Goal: Task Accomplishment & Management: Manage account settings

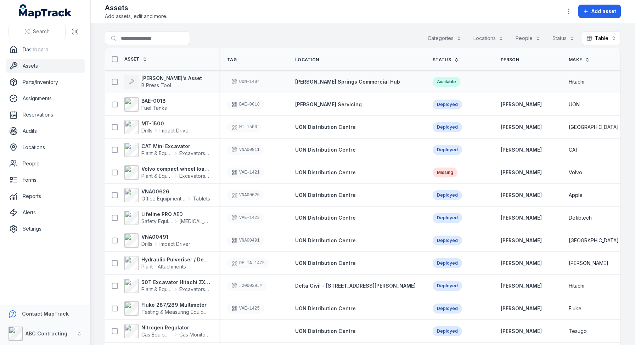
click at [259, 83] on div "UON-1484" at bounding box center [245, 82] width 37 height 10
drag, startPoint x: 248, startPoint y: 107, endPoint x: 272, endPoint y: 105, distance: 23.5
click at [272, 105] on div "BAE-0018" at bounding box center [253, 105] width 68 height 16
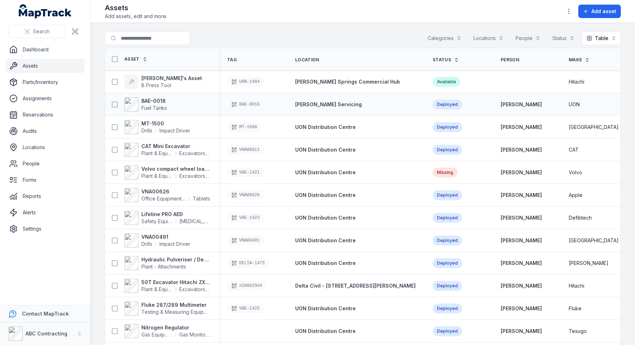
click at [271, 104] on div "BAE-0018" at bounding box center [252, 105] width 51 height 10
drag, startPoint x: 265, startPoint y: 103, endPoint x: 233, endPoint y: 58, distance: 55.6
click at [231, 70] on th "Tag" at bounding box center [253, 59] width 68 height 22
click at [235, 84] on icon at bounding box center [234, 82] width 6 height 6
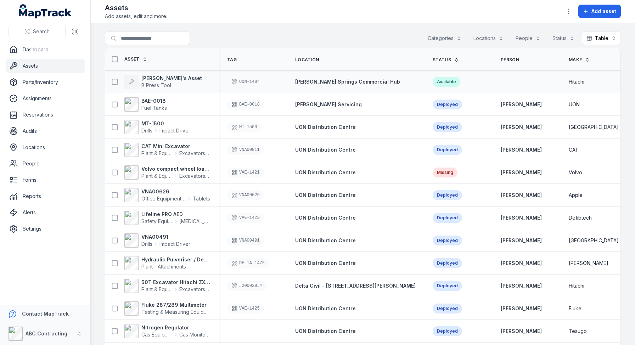
click at [235, 84] on icon at bounding box center [234, 82] width 6 height 6
click at [571, 9] on icon "button" at bounding box center [568, 11] width 7 height 7
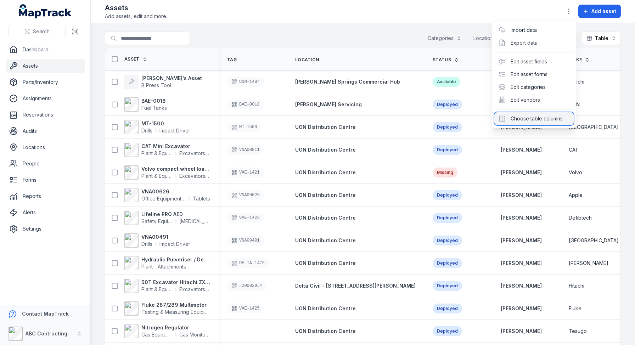
click at [537, 118] on div "Choose table columns" at bounding box center [533, 118] width 79 height 13
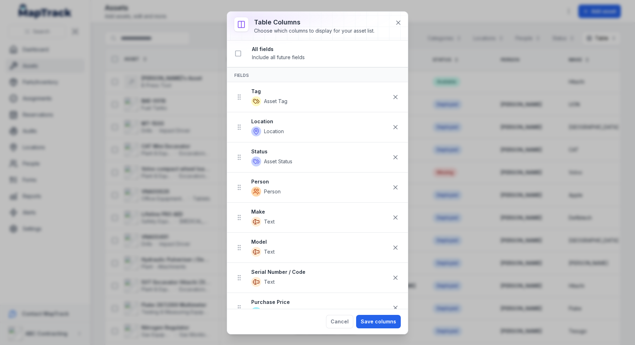
click at [232, 94] on li "Tag Asset Tag" at bounding box center [317, 97] width 181 height 30
click at [232, 95] on li "Tag Asset Tag" at bounding box center [317, 97] width 181 height 30
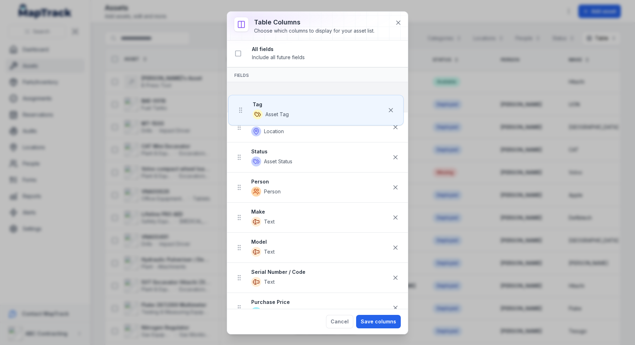
click at [240, 111] on ul "Tag Asset Tag Location Location Status Asset Status Person Person Make Text Mod…" at bounding box center [317, 202] width 181 height 241
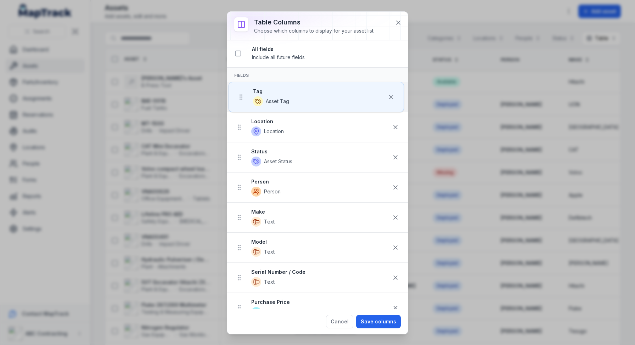
click at [240, 97] on ul "Tag Asset Tag Location Location Status Asset Status Person Person Make Text Mod…" at bounding box center [317, 202] width 181 height 241
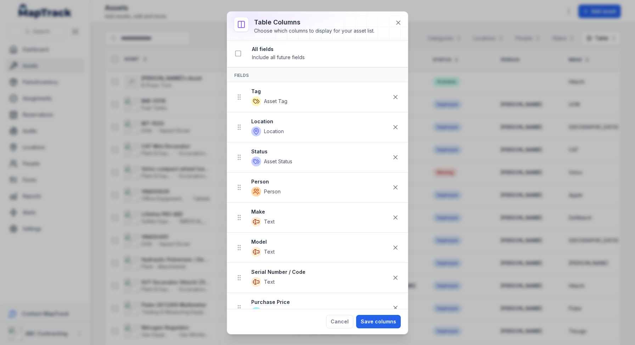
click at [368, 55] on div "All fields Include all future fields" at bounding box center [327, 54] width 150 height 16
drag, startPoint x: 295, startPoint y: 104, endPoint x: 235, endPoint y: 91, distance: 61.3
click at [237, 89] on li "Tag Asset Tag" at bounding box center [317, 97] width 181 height 30
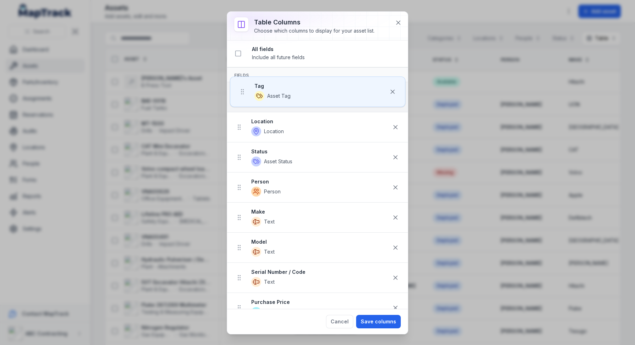
drag, startPoint x: 234, startPoint y: 96, endPoint x: 237, endPoint y: 101, distance: 5.7
click at [238, 98] on ul "Tag Asset Tag Location Location Status Asset Status Person Person Make Text Mod…" at bounding box center [317, 202] width 181 height 241
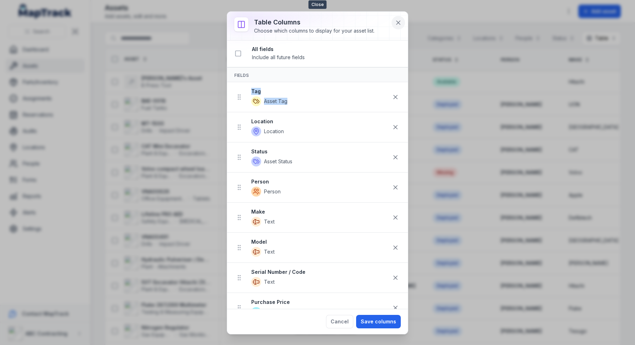
click at [395, 21] on icon at bounding box center [398, 22] width 7 height 7
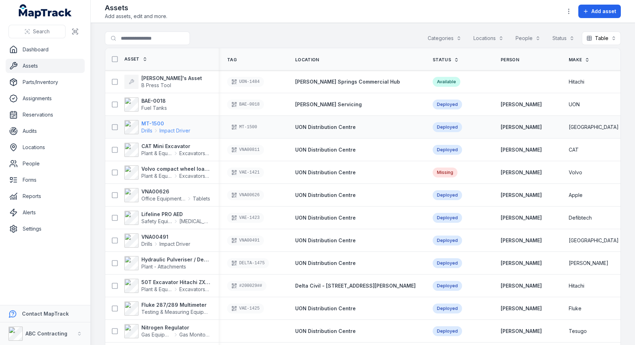
click at [157, 123] on strong "MT-1500" at bounding box center [165, 123] width 49 height 7
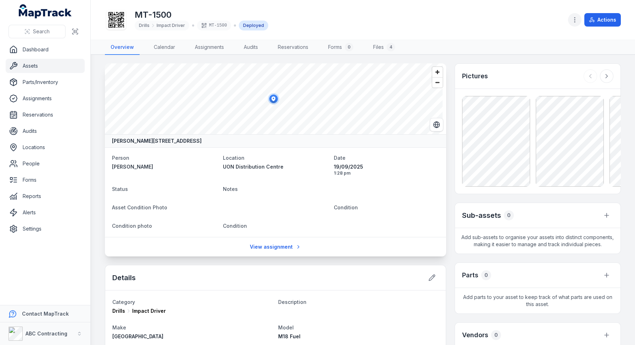
click at [574, 23] on icon "button" at bounding box center [574, 19] width 7 height 7
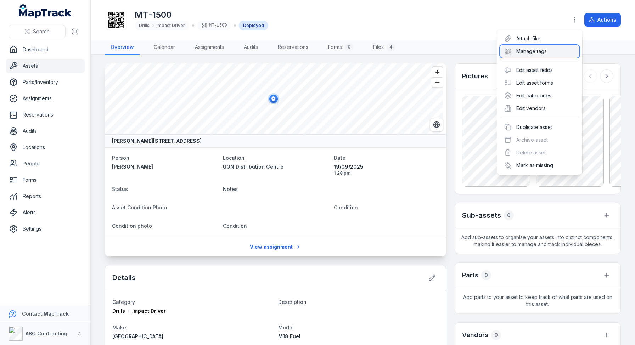
click at [526, 49] on div "Manage tags" at bounding box center [539, 51] width 79 height 13
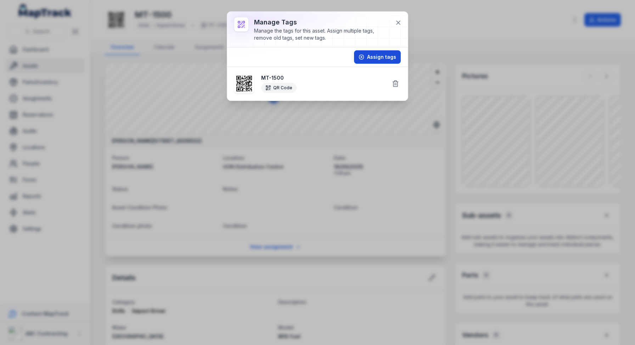
click at [374, 59] on button "Assign tags" at bounding box center [377, 56] width 47 height 13
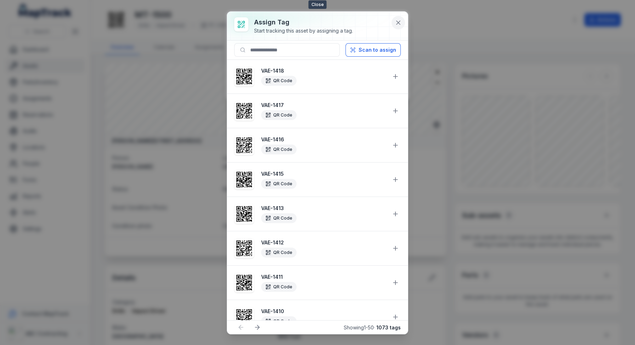
click at [396, 25] on icon at bounding box center [398, 22] width 7 height 7
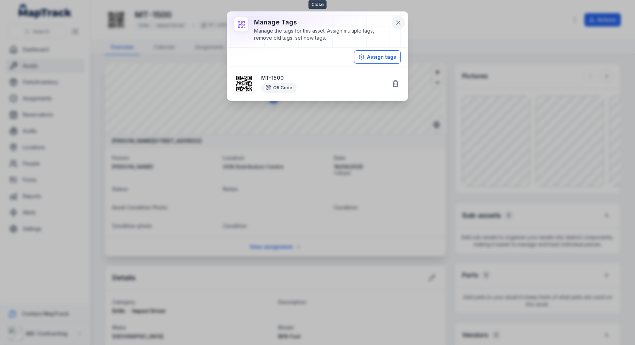
click at [399, 24] on icon at bounding box center [398, 22] width 7 height 7
